Goal: Task Accomplishment & Management: Use online tool/utility

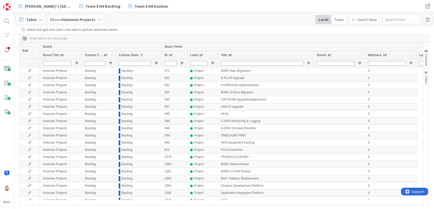
click at [58, 19] on span "1 Board [PERSON_NAME] Projects" at bounding box center [73, 19] width 46 height 6
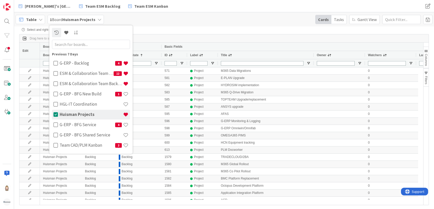
click at [42, 21] on div "Table" at bounding box center [30, 19] width 29 height 9
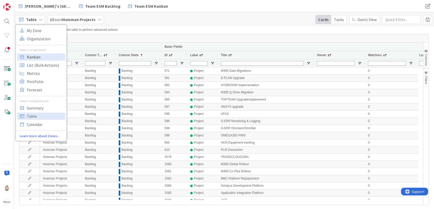
click at [38, 54] on span "Kanban" at bounding box center [45, 57] width 37 height 8
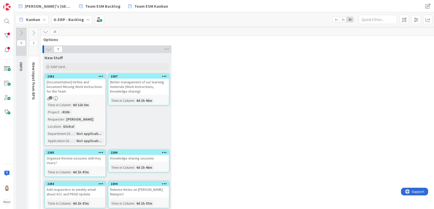
click at [83, 20] on div "G-ERP - Backlog" at bounding box center [71, 19] width 41 height 9
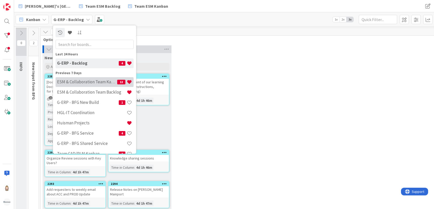
click at [83, 81] on h4 "ESM & Collaboration Team Kanban" at bounding box center [87, 81] width 60 height 5
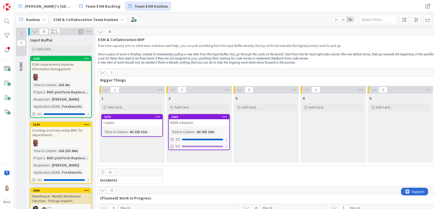
click at [112, 18] on b "ESM & Collaboration Team Kanban" at bounding box center [85, 19] width 65 height 5
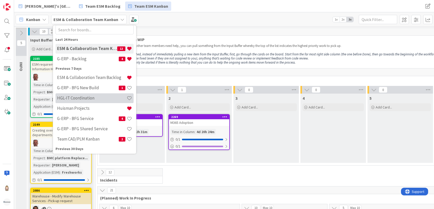
scroll to position [117, 0]
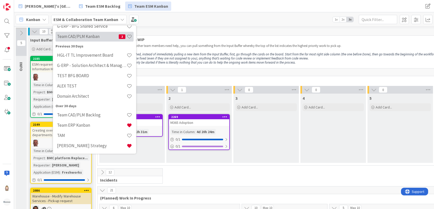
click at [92, 35] on h4 "Team CAD/PLM Kanban" at bounding box center [88, 36] width 62 height 5
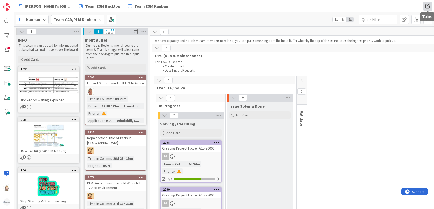
click at [427, 5] on span at bounding box center [427, 6] width 9 height 9
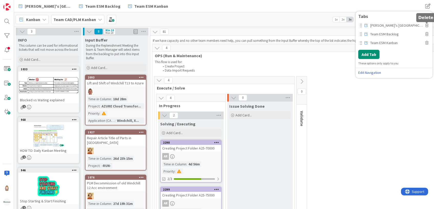
click at [427, 26] on icon at bounding box center [426, 26] width 3 height 4
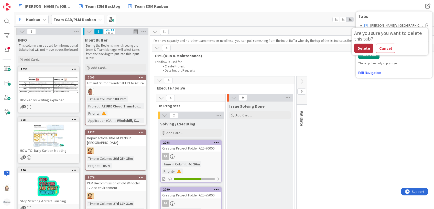
click at [369, 49] on button "Delete" at bounding box center [363, 48] width 19 height 9
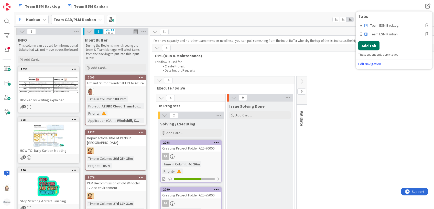
click at [367, 43] on button "Add Tab" at bounding box center [368, 45] width 21 height 9
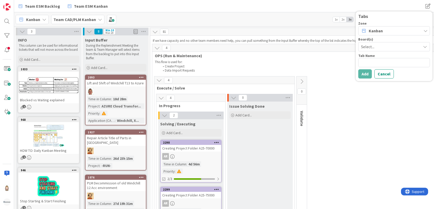
click at [380, 44] on span "Select..." at bounding box center [389, 46] width 57 height 7
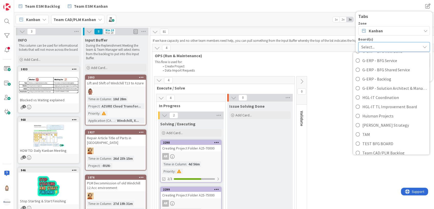
scroll to position [82, 0]
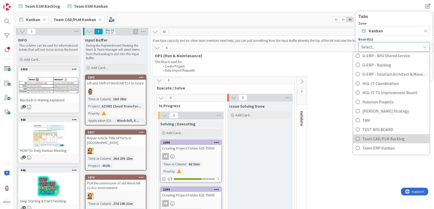
click at [393, 135] on span "Team CAD/PLM Backlog" at bounding box center [394, 139] width 65 height 8
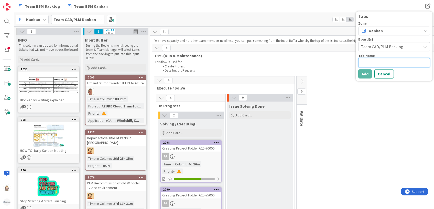
click at [386, 62] on textarea at bounding box center [394, 62] width 72 height 9
type textarea "x"
type textarea "C"
type textarea "x"
type textarea "CAD"
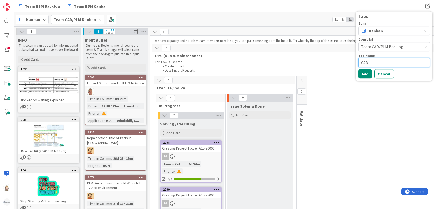
type textarea "x"
type textarea "CAD/"
type textarea "x"
type textarea "CAD/P"
type textarea "x"
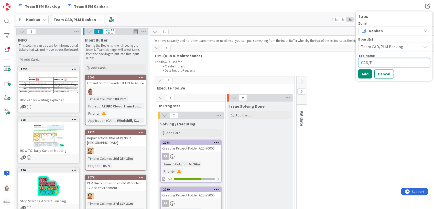
type textarea "CAD/PL"
type textarea "x"
type textarea "CAD/PLM"
type textarea "x"
type textarea "CAD/PLM"
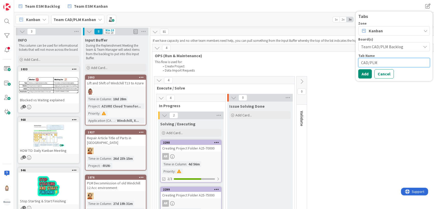
type textarea "x"
type textarea "CAD/PLM B"
type textarea "x"
type textarea "CAD/PLM Ba"
type textarea "x"
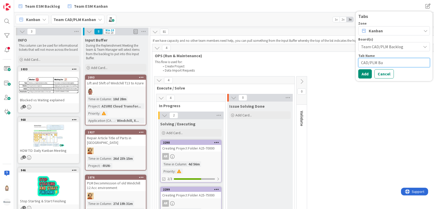
type textarea "CAD/PLM Bac"
type textarea "x"
type textarea "CAD/PLM Back"
type textarea "x"
type textarea "CAD/PLM Backl"
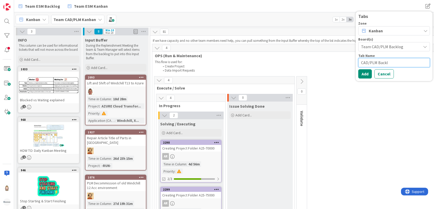
type textarea "x"
type textarea "CAD/PLM Backlo"
type textarea "x"
type textarea "CAD/PLM Backlog"
click at [366, 71] on button "Add" at bounding box center [365, 73] width 14 height 9
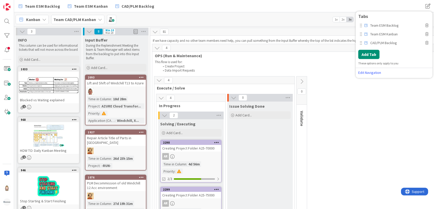
click at [383, 34] on span "Team ESM Kanban" at bounding box center [397, 34] width 56 height 8
click at [373, 34] on input "Team ESM Kanban" at bounding box center [397, 34] width 56 height 8
type input "ESM Kanban"
click at [374, 25] on span "Team ESM Backlog" at bounding box center [397, 26] width 56 height 8
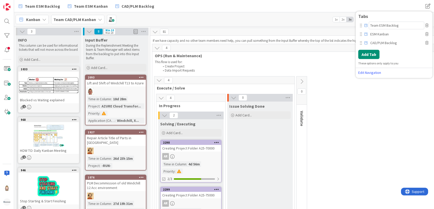
click at [374, 25] on input "Team ESM Backlog" at bounding box center [397, 26] width 56 height 8
type input "ESM Backlog"
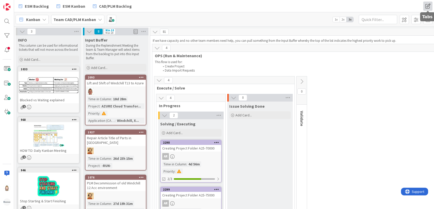
click at [425, 6] on span at bounding box center [427, 6] width 9 height 9
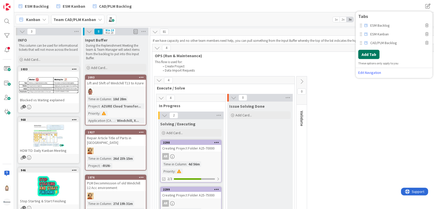
click at [369, 52] on button "Add Tab" at bounding box center [368, 54] width 21 height 9
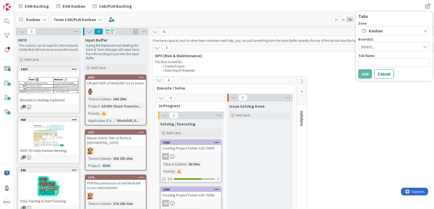
click at [375, 47] on span "Select..." at bounding box center [389, 46] width 57 height 7
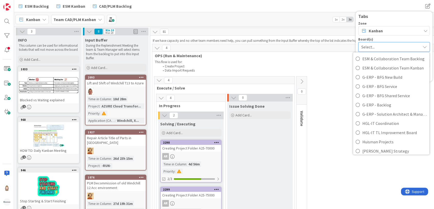
scroll to position [0, 0]
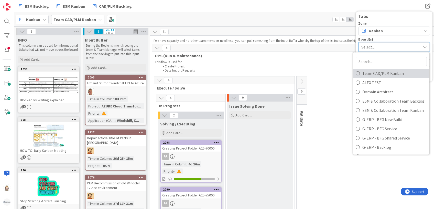
click at [391, 73] on span "Team CAD/PLM Kanban" at bounding box center [394, 73] width 65 height 8
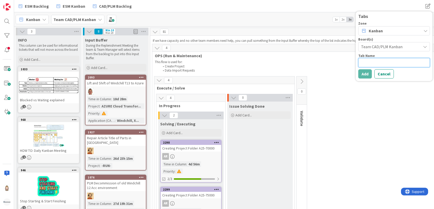
click at [371, 64] on textarea at bounding box center [394, 62] width 72 height 9
type textarea "x"
type textarea "C"
type textarea "x"
type textarea "CA"
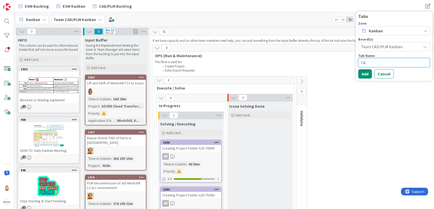
type textarea "x"
type textarea "CAD"
type textarea "x"
type textarea "CAD/"
type textarea "x"
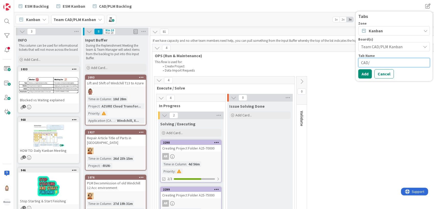
type textarea "CAD/P"
type textarea "x"
type textarea "CAD/PL"
type textarea "x"
type textarea "CAD/PLM"
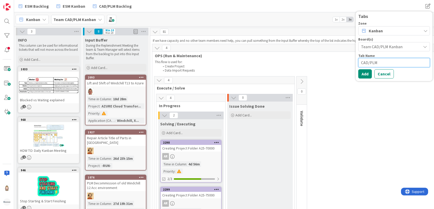
type textarea "x"
type textarea "CAD/PLM"
type textarea "x"
type textarea "CAD/PLM K"
type textarea "x"
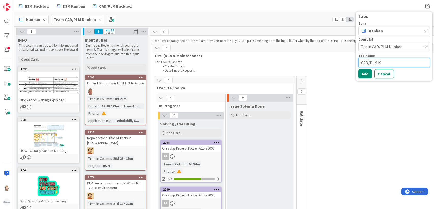
type textarea "CAD/PLM Ka"
type textarea "x"
type textarea "CAD/PLM Kan"
type textarea "x"
type textarea "CAD/PLM Kanb"
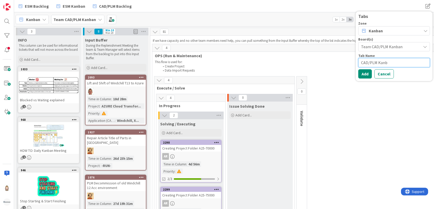
type textarea "x"
type textarea "CAD/PLM Kanba"
type textarea "x"
type textarea "CAD/PLM Kanban"
click at [368, 73] on button "Add" at bounding box center [365, 73] width 14 height 9
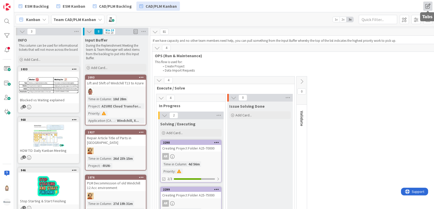
click at [427, 4] on span at bounding box center [427, 6] width 9 height 9
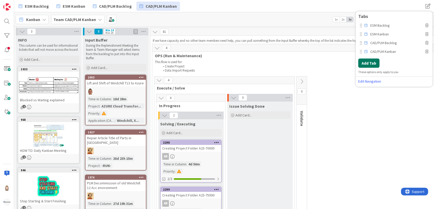
click at [374, 65] on button "Add Tab" at bounding box center [368, 62] width 21 height 9
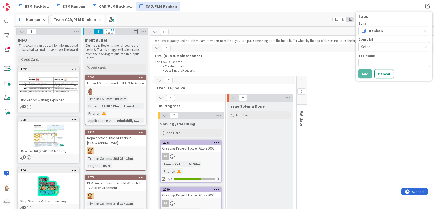
click at [381, 44] on span "Select..." at bounding box center [389, 46] width 57 height 7
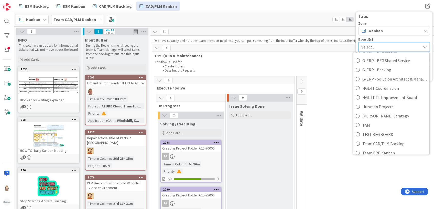
scroll to position [82, 0]
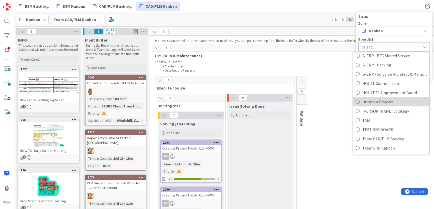
click at [397, 98] on span "Huisman Projects" at bounding box center [394, 102] width 65 height 8
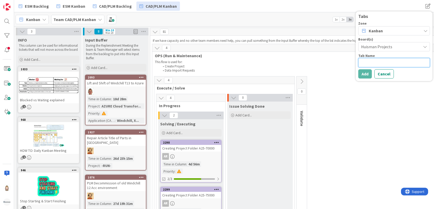
click at [379, 65] on textarea at bounding box center [394, 62] width 72 height 9
type textarea "x"
type textarea "P"
type textarea "x"
type textarea "Pr"
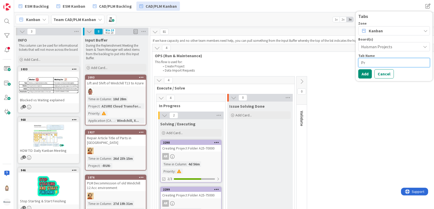
type textarea "x"
type textarea "Pro"
type textarea "x"
type textarea "Proj"
type textarea "x"
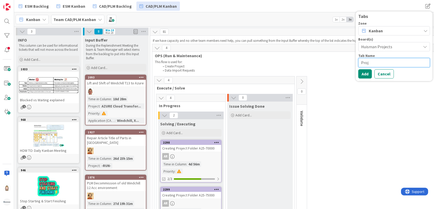
type textarea "Proje"
type textarea "x"
type textarea "Projec"
type textarea "x"
type textarea "Project"
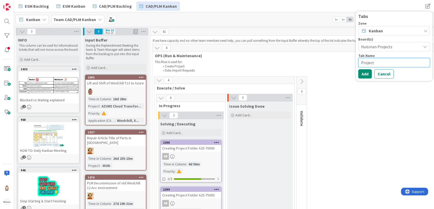
type textarea "x"
type textarea "Projects"
click at [367, 72] on button "Add" at bounding box center [365, 73] width 14 height 9
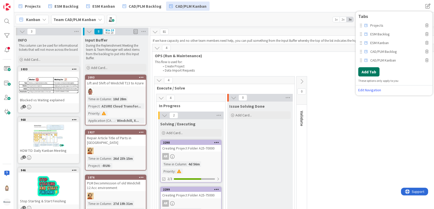
click at [372, 72] on button "Add Tab" at bounding box center [368, 71] width 21 height 9
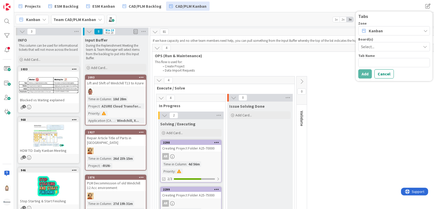
click at [377, 48] on span "Select..." at bounding box center [389, 46] width 57 height 7
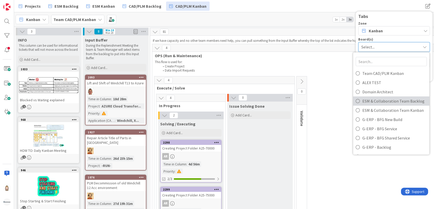
scroll to position [34, 0]
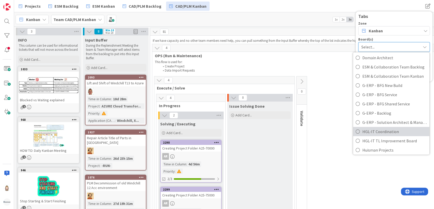
click at [396, 131] on span "HGL-IT Coordination" at bounding box center [394, 131] width 65 height 8
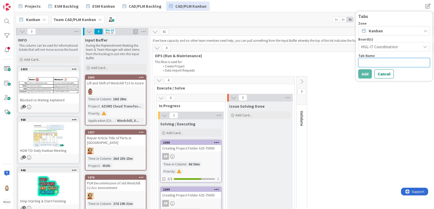
click at [376, 59] on textarea at bounding box center [394, 62] width 72 height 9
type textarea "x"
type textarea "C"
type textarea "x"
type textarea "Co"
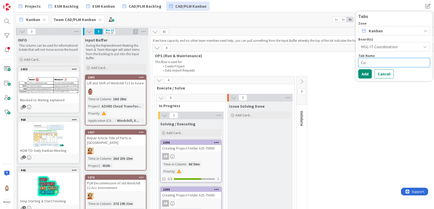
type textarea "x"
type textarea "Coo"
type textarea "x"
type textarea "Coor"
type textarea "x"
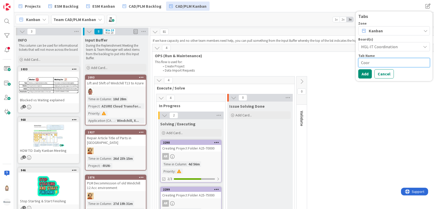
type textarea "Coord"
type textarea "x"
type textarea "Coordi"
type textarea "x"
type textarea "Coordin"
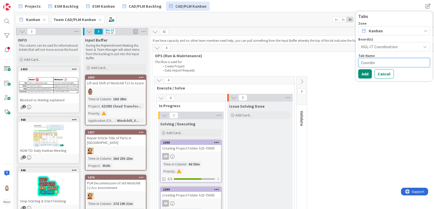
type textarea "x"
type textarea "Coordina"
type textarea "x"
type textarea "Coordinat"
type textarea "x"
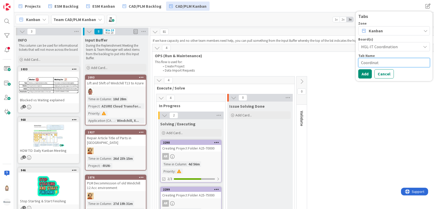
type textarea "Coordinati"
type textarea "x"
type textarea "Coordinatio"
type textarea "x"
type textarea "Coordination"
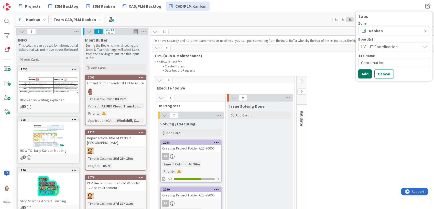
click at [365, 73] on button "Add" at bounding box center [365, 73] width 14 height 9
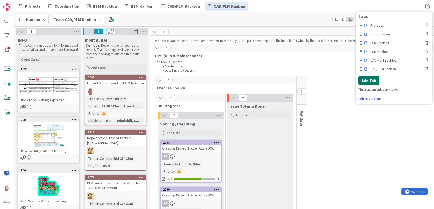
click at [368, 80] on button "Add Tab" at bounding box center [368, 80] width 21 height 9
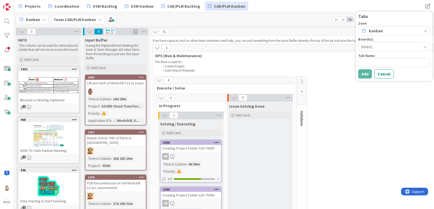
click at [379, 42] on div "Select..." at bounding box center [394, 46] width 72 height 9
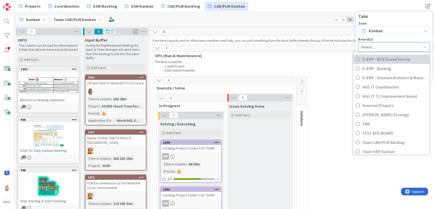
scroll to position [82, 0]
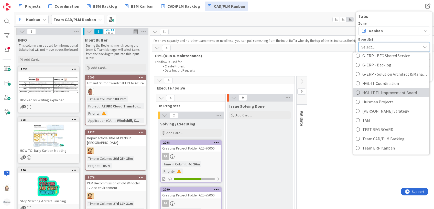
click at [397, 90] on span "HGL-IT TL Improvement Board" at bounding box center [394, 93] width 65 height 8
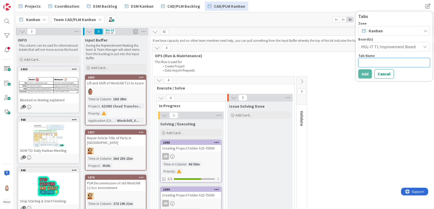
click at [374, 64] on textarea at bounding box center [394, 62] width 72 height 9
type textarea "x"
type textarea "H"
type textarea "x"
type textarea "HG"
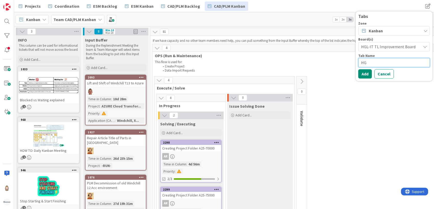
type textarea "x"
type textarea "HGL"
type textarea "x"
type textarea "HGL-"
type textarea "x"
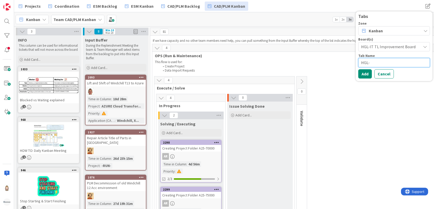
type textarea "HGL-I"
type textarea "x"
type textarea "HGL-IT"
type textarea "x"
type textarea "HGL-IT"
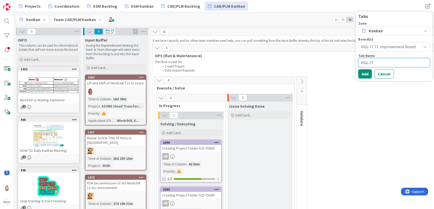
type textarea "x"
type textarea "HGL-IT O"
type textarea "x"
type textarea "HGL-IT Om"
type textarea "x"
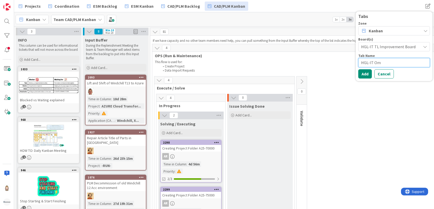
type textarea "HGL-IT O"
type textarea "x"
type textarea "HGL-IT"
type textarea "x"
type textarea "HGL-IT I"
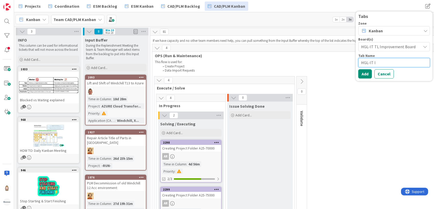
type textarea "x"
type textarea "HGL-IT Im"
type textarea "x"
type textarea "HGL-IT Imp"
type textarea "x"
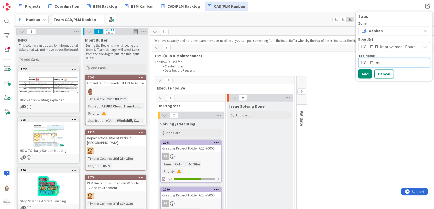
type textarea "HGL-IT Impr"
type textarea "x"
type textarea "HGL-IT Impro"
type textarea "x"
type textarea "HGL-IT Improv"
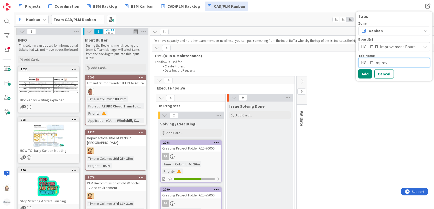
type textarea "x"
type textarea "HGL-IT Improve"
type textarea "x"
type textarea "HGL-IT Improvem"
type textarea "x"
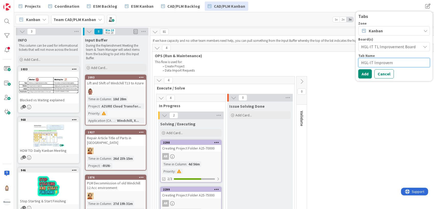
type textarea "HGL-IT Improveme"
type textarea "x"
type textarea "HGL-IT Improvemen"
type textarea "x"
type textarea "HGL-IT Improvement"
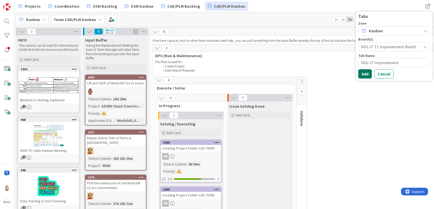
click at [369, 72] on button "Add" at bounding box center [365, 73] width 14 height 9
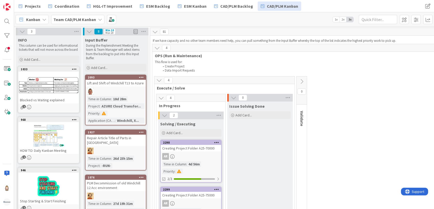
click at [300, 79] on icon at bounding box center [302, 82] width 6 height 6
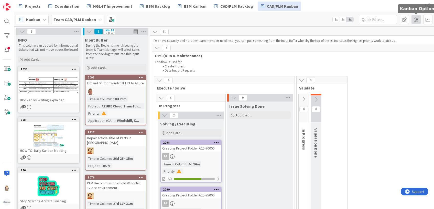
click at [417, 16] on span at bounding box center [416, 19] width 9 height 9
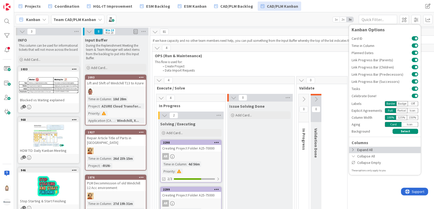
click at [373, 149] on div "Expand All" at bounding box center [385, 149] width 72 height 6
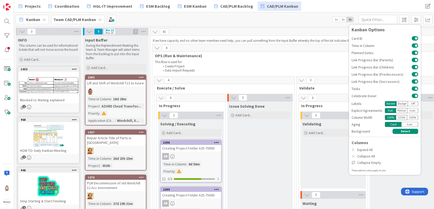
click at [90, 33] on icon at bounding box center [90, 32] width 6 height 6
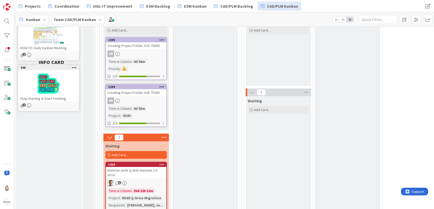
scroll to position [0, 0]
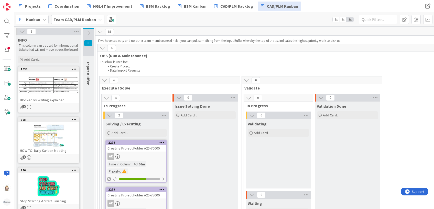
click at [22, 31] on icon at bounding box center [22, 32] width 6 height 6
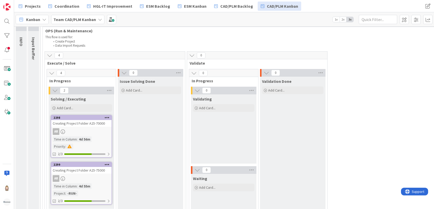
scroll to position [34, 0]
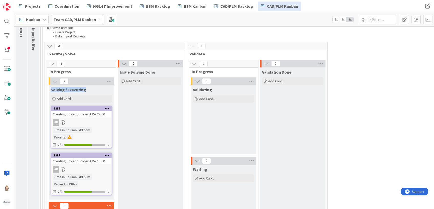
drag, startPoint x: 51, startPoint y: 89, endPoint x: 89, endPoint y: 88, distance: 37.6
click at [89, 88] on div "Solving / Executing" at bounding box center [81, 89] width 61 height 5
click at [207, 89] on span "Validating" at bounding box center [202, 89] width 19 height 5
copy span "Validating"
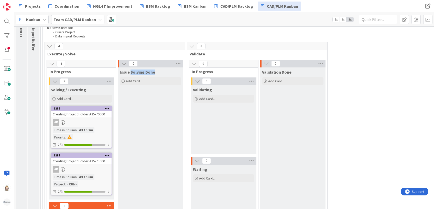
drag, startPoint x: 130, startPoint y: 73, endPoint x: 164, endPoint y: 72, distance: 34.1
click at [164, 72] on div "Issue Solving Done" at bounding box center [150, 71] width 61 height 5
copy span "Solving Done"
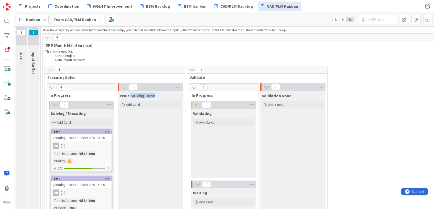
scroll to position [0, 0]
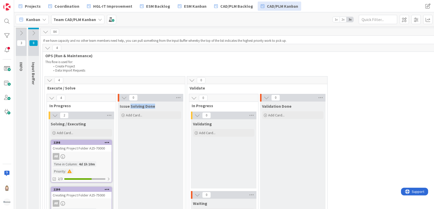
click at [47, 47] on icon at bounding box center [48, 48] width 6 height 6
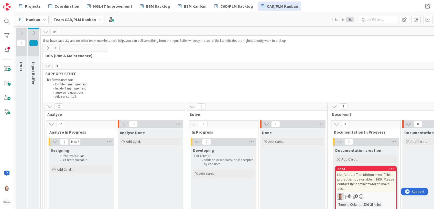
click at [49, 65] on icon at bounding box center [48, 66] width 6 height 6
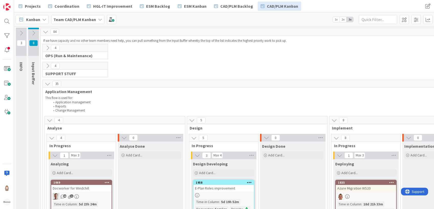
click at [50, 82] on icon at bounding box center [48, 84] width 6 height 6
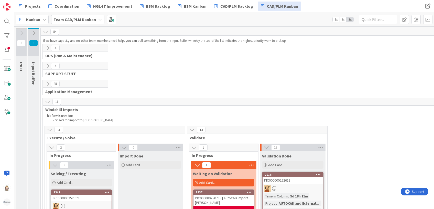
click at [48, 101] on icon at bounding box center [48, 102] width 6 height 6
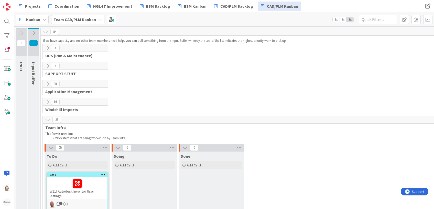
click at [49, 117] on icon at bounding box center [48, 120] width 6 height 6
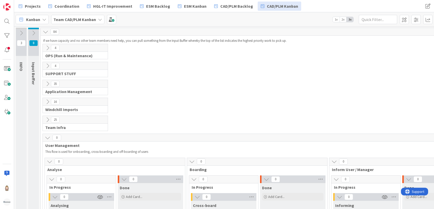
scroll to position [68, 0]
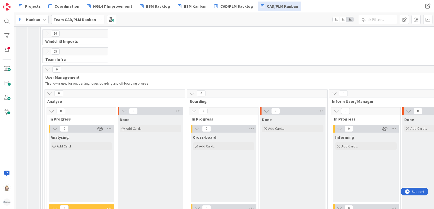
click at [49, 71] on icon at bounding box center [48, 70] width 6 height 6
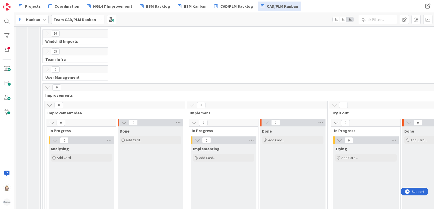
click at [49, 84] on icon at bounding box center [48, 87] width 6 height 6
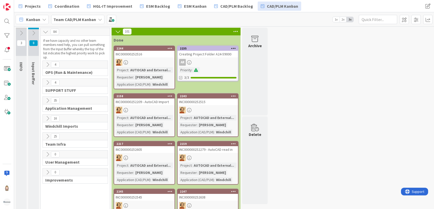
scroll to position [0, 0]
click at [119, 30] on icon at bounding box center [118, 32] width 6 height 6
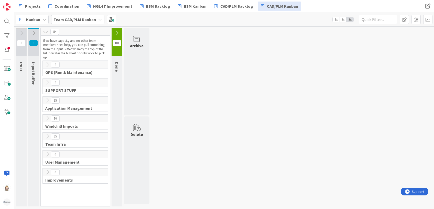
click at [47, 82] on icon at bounding box center [48, 83] width 6 height 6
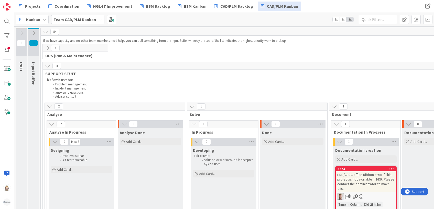
scroll to position [68, 0]
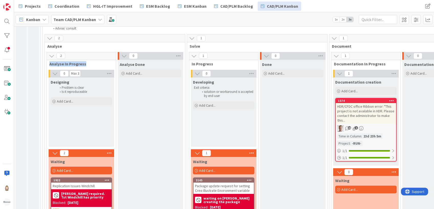
drag, startPoint x: 49, startPoint y: 63, endPoint x: 85, endPoint y: 62, distance: 36.1
click at [85, 62] on span "Analyse In Progress" at bounding box center [79, 63] width 60 height 5
drag, startPoint x: 85, startPoint y: 62, endPoint x: 76, endPoint y: 63, distance: 9.1
copy span "Analyse In Progress"
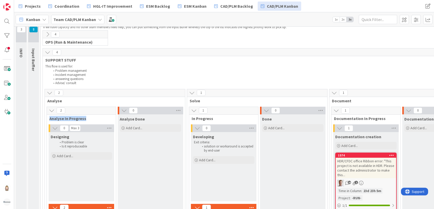
scroll to position [0, 0]
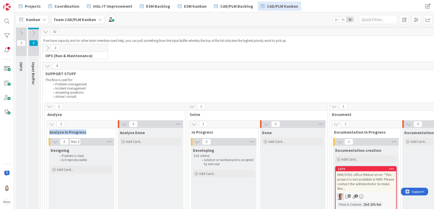
copy span "Analyse In Progress"
click at [141, 133] on span "Analyse Done" at bounding box center [132, 132] width 25 height 5
copy span "Analyse Done"
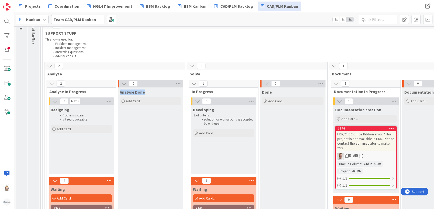
scroll to position [34, 0]
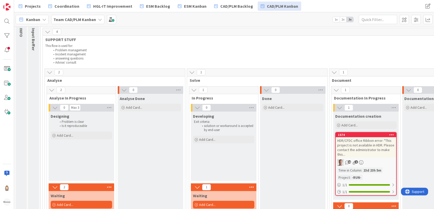
click at [62, 116] on span "Designing" at bounding box center [60, 115] width 19 height 5
copy span "Designing"
click at [135, 99] on span "Analyse Done" at bounding box center [132, 98] width 25 height 5
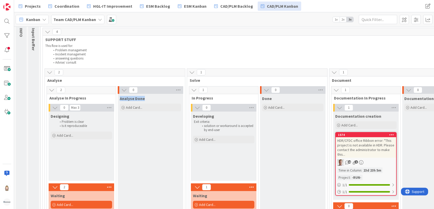
click at [135, 99] on span "Analyse Done" at bounding box center [132, 98] width 25 height 5
copy span "Analyse Done"
click at [204, 115] on span "Developing" at bounding box center [203, 115] width 21 height 5
copy span "Developing"
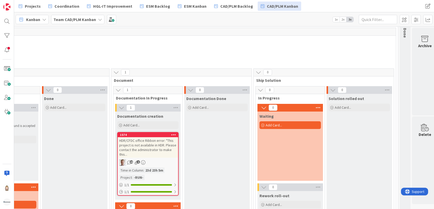
scroll to position [34, 228]
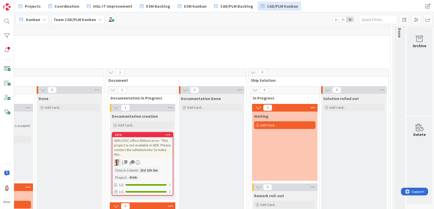
click at [114, 96] on span "Documentation In Progress" at bounding box center [141, 97] width 60 height 5
drag, startPoint x: 114, startPoint y: 96, endPoint x: 121, endPoint y: 116, distance: 20.9
click at [121, 116] on span "Documentation creation" at bounding box center [135, 115] width 46 height 5
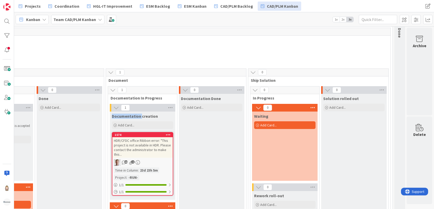
click at [121, 116] on span "Documentation creation" at bounding box center [135, 115] width 46 height 5
copy span "Documentation creation"
click at [201, 99] on span "Documentation Done" at bounding box center [201, 98] width 40 height 5
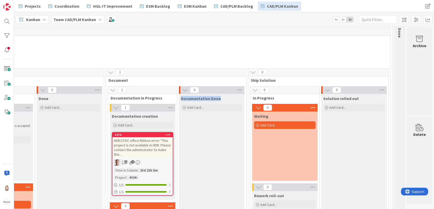
click at [201, 99] on span "Documentation Done" at bounding box center [201, 98] width 40 height 5
copy span "Documentation Done"
click at [203, 121] on div "Documentation Done Add Card..." at bounding box center [212, 213] width 66 height 238
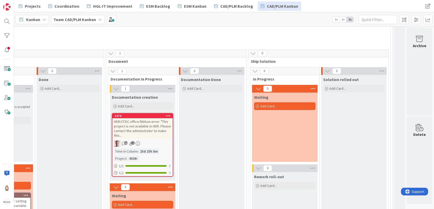
scroll to position [68, 228]
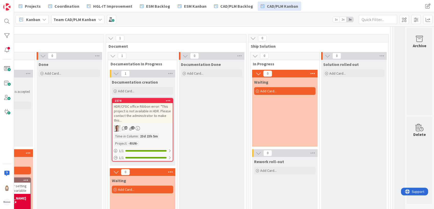
click at [259, 46] on span "Ship Solution" at bounding box center [316, 46] width 131 height 5
click at [256, 46] on span "Ship Solution" at bounding box center [316, 46] width 131 height 5
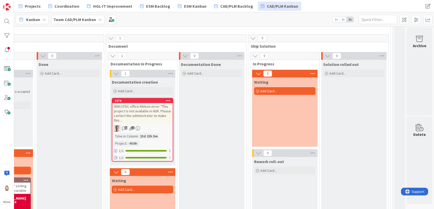
click at [327, 64] on span "Solution rolled out" at bounding box center [341, 64] width 36 height 5
drag, startPoint x: 318, startPoint y: 65, endPoint x: 362, endPoint y: 65, distance: 43.8
click at [362, 65] on div "Solution rolled out" at bounding box center [353, 64] width 61 height 5
click at [342, 20] on span "2x" at bounding box center [343, 19] width 7 height 5
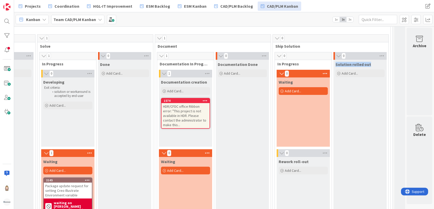
scroll to position [68, 130]
click at [335, 20] on span "1x" at bounding box center [336, 19] width 7 height 5
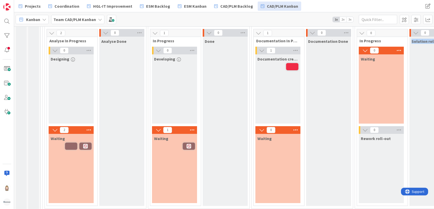
scroll to position [0, 0]
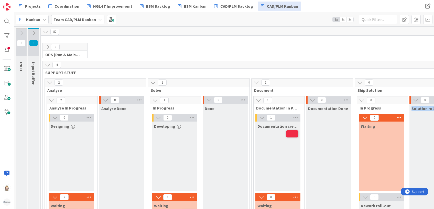
click at [47, 63] on icon at bounding box center [48, 65] width 6 height 6
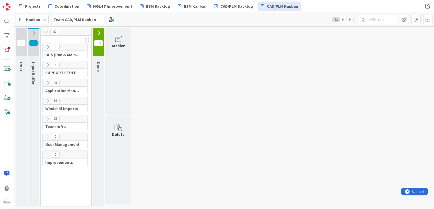
click at [47, 82] on icon at bounding box center [48, 83] width 6 height 6
